Goal: Transaction & Acquisition: Obtain resource

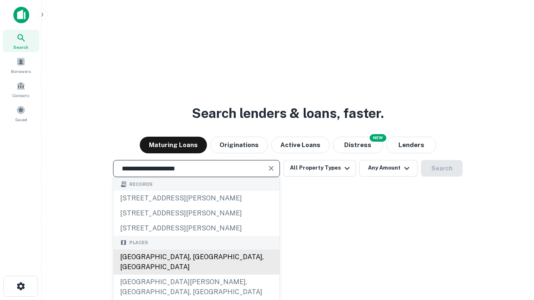
click at [196, 275] on div "Santa Monica, CA, USA" at bounding box center [196, 262] width 166 height 25
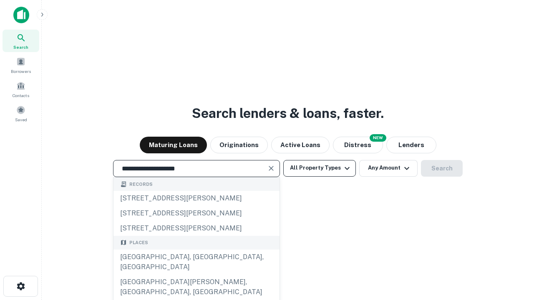
type input "**********"
click at [319, 168] on button "All Property Types" at bounding box center [319, 168] width 73 height 17
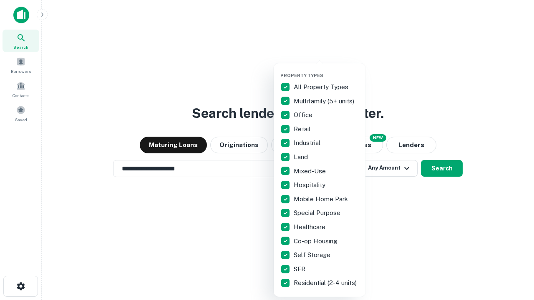
click at [326, 70] on button "button" at bounding box center [326, 70] width 92 height 0
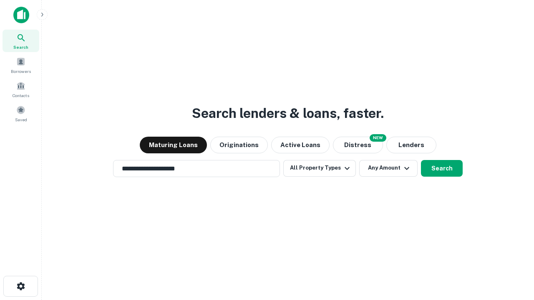
scroll to position [13, 0]
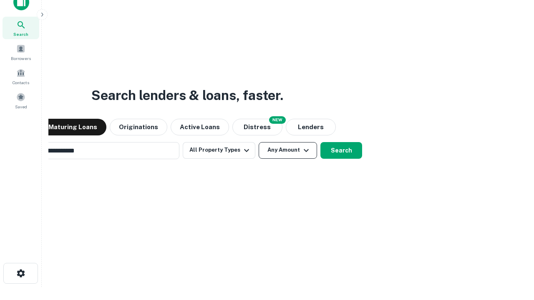
click at [259, 142] on button "Any Amount" at bounding box center [288, 150] width 58 height 17
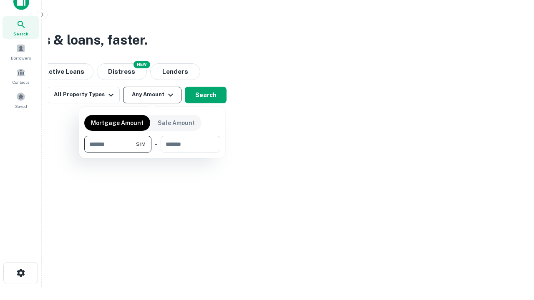
type input "*******"
click at [152, 153] on button "button" at bounding box center [152, 153] width 136 height 0
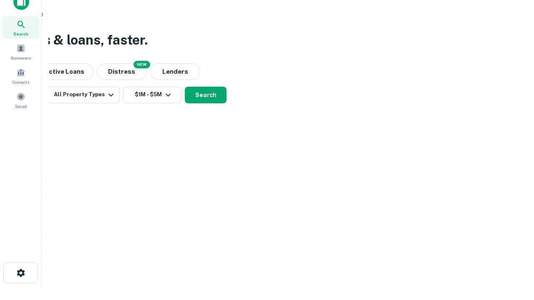
scroll to position [13, 0]
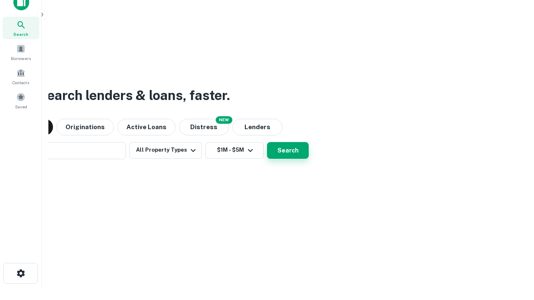
click at [267, 142] on button "Search" at bounding box center [288, 150] width 42 height 17
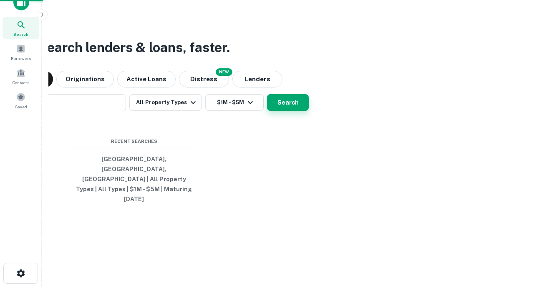
scroll to position [13, 0]
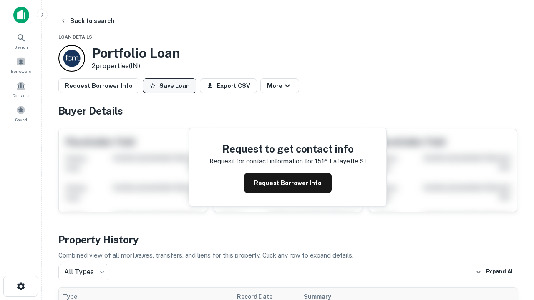
click at [169, 86] on button "Save Loan" at bounding box center [170, 85] width 54 height 15
click at [171, 86] on button "Loan Saved" at bounding box center [172, 85] width 58 height 15
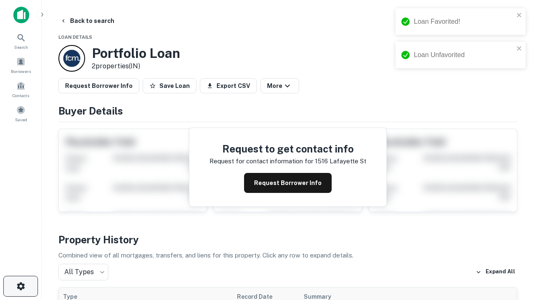
click at [20, 286] on icon "button" at bounding box center [21, 286] width 10 height 10
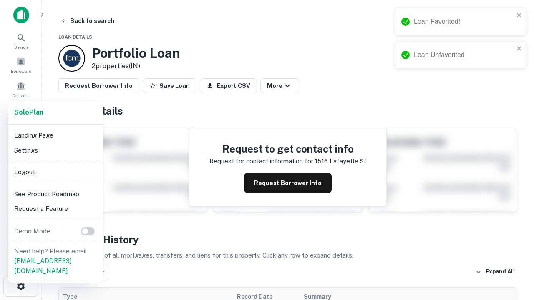
click at [55, 172] on li "Logout" at bounding box center [55, 172] width 89 height 15
